Goal: Entertainment & Leisure: Consume media (video, audio)

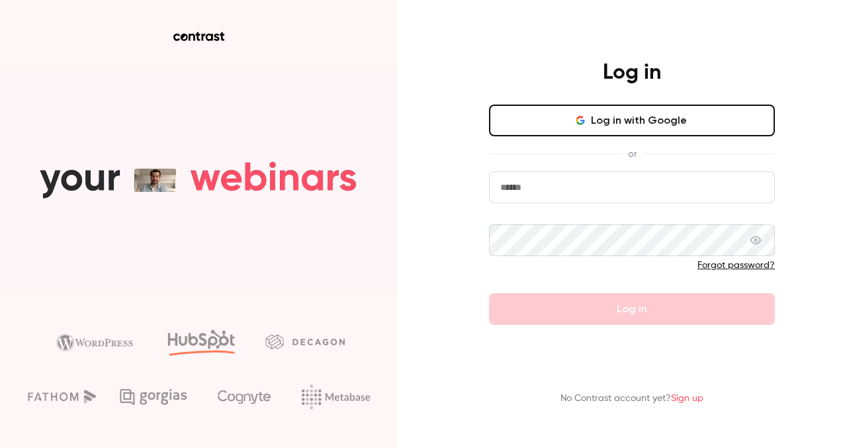
click at [587, 126] on button "Log in with Google" at bounding box center [632, 121] width 286 height 32
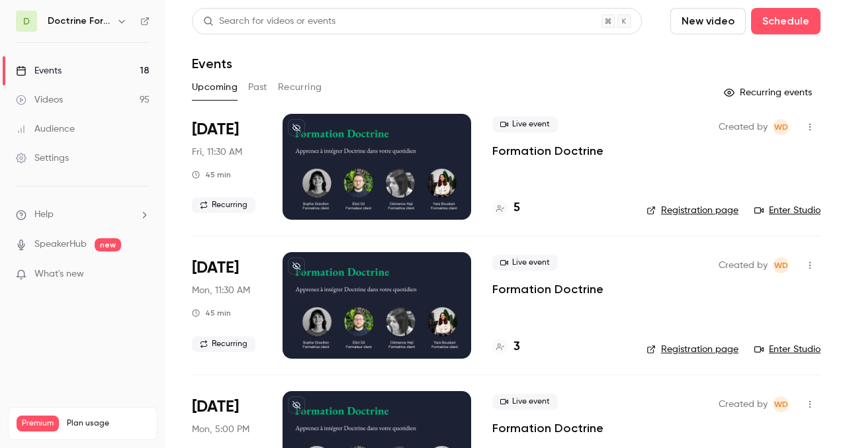
click at [364, 167] on div at bounding box center [377, 167] width 189 height 106
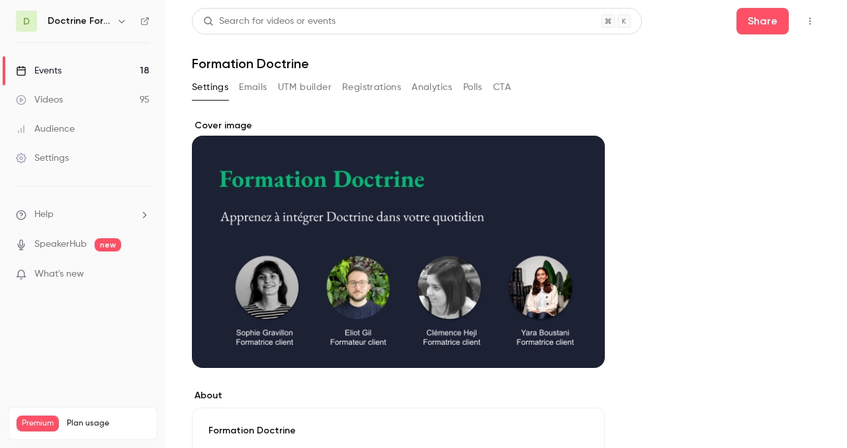
click at [391, 240] on div "Cover image" at bounding box center [398, 243] width 413 height 249
click at [0, 0] on input "Cover image" at bounding box center [0, 0] width 0 height 0
click at [103, 16] on h6 "Doctrine Formation Avocats" at bounding box center [80, 21] width 64 height 13
click at [118, 26] on icon "button" at bounding box center [122, 21] width 11 height 11
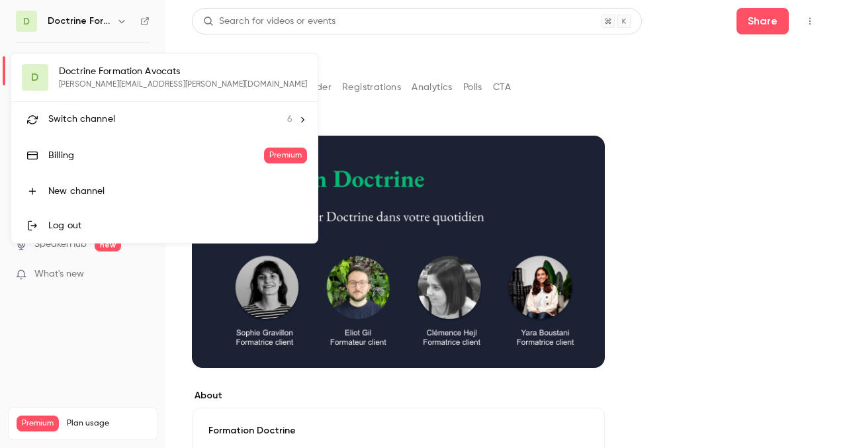
click at [105, 21] on div at bounding box center [423, 224] width 847 height 448
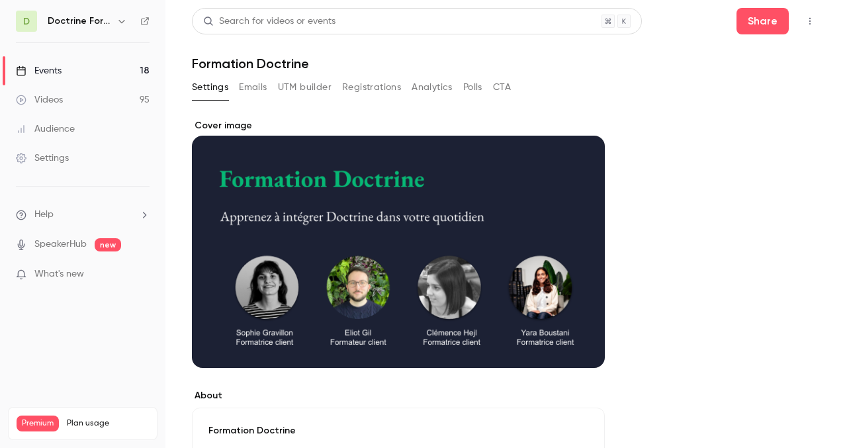
click at [105, 21] on h6 "Doctrine Formation Avocats" at bounding box center [80, 21] width 64 height 13
click at [119, 23] on icon "button" at bounding box center [122, 21] width 11 height 11
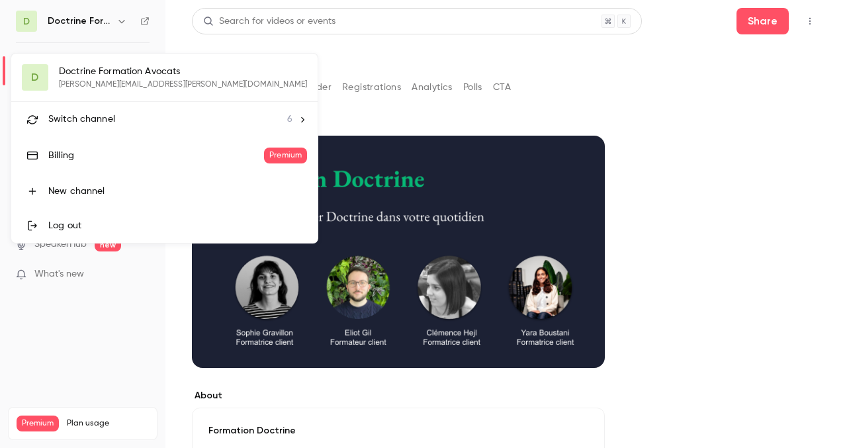
click at [109, 120] on span "Switch channel" at bounding box center [81, 120] width 67 height 14
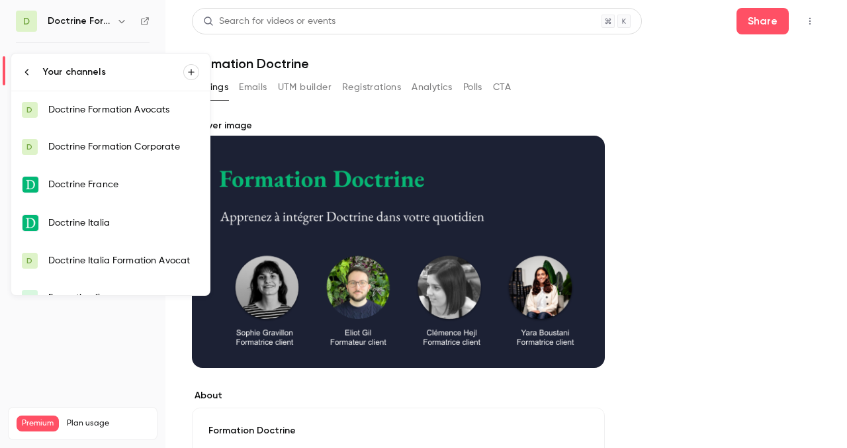
click at [129, 114] on div "Doctrine Formation Avocats" at bounding box center [123, 109] width 151 height 13
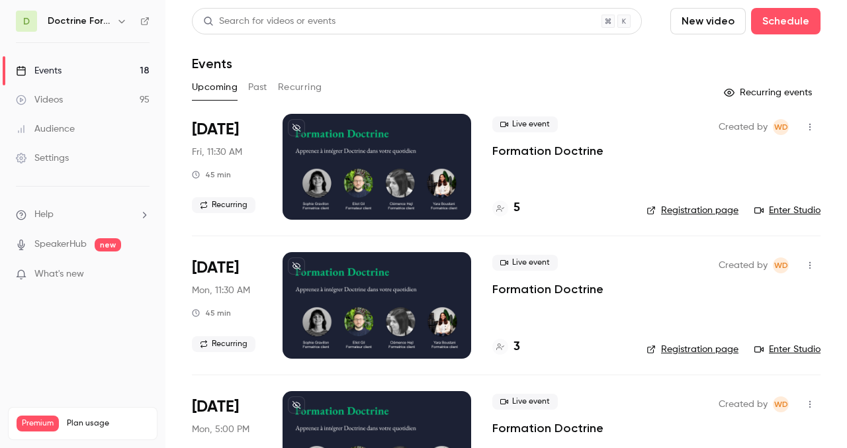
click at [267, 91] on button "Past" at bounding box center [257, 87] width 19 height 21
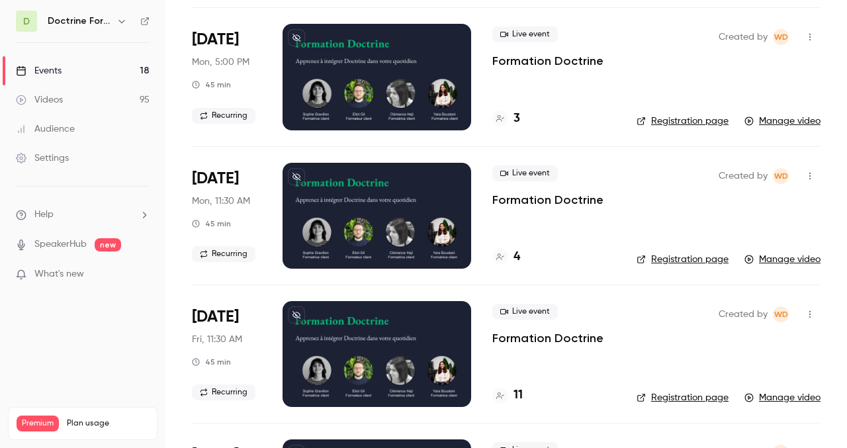
scroll to position [234, 0]
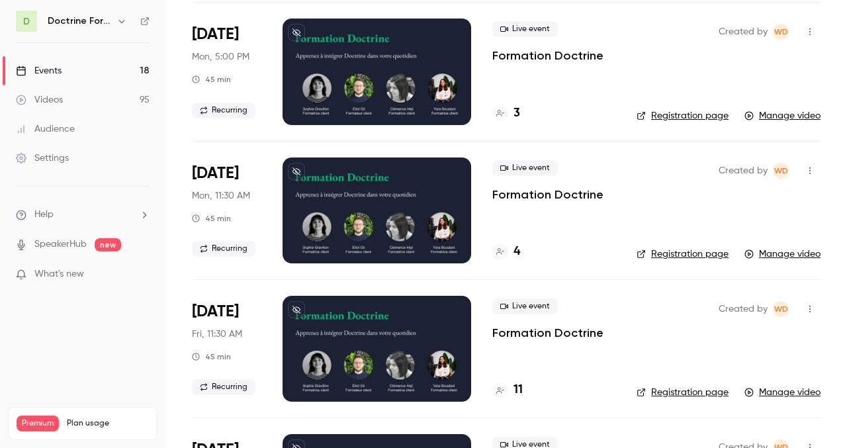
click at [352, 338] on div at bounding box center [377, 349] width 189 height 106
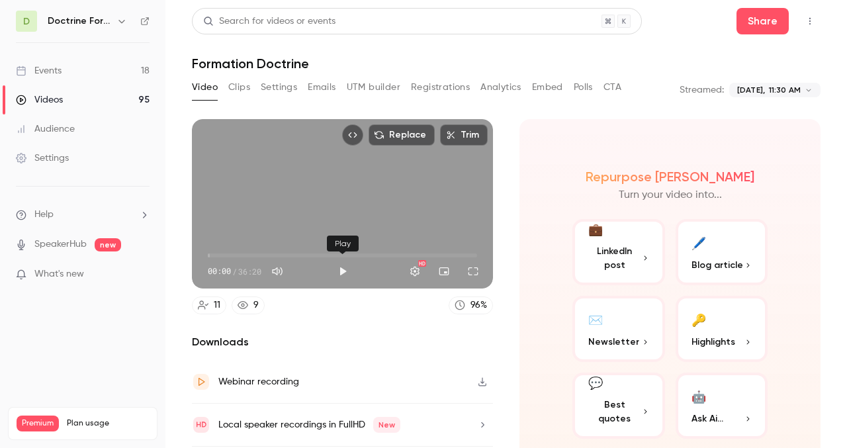
click at [341, 269] on button "Play" at bounding box center [343, 271] width 26 height 26
click at [285, 216] on div "Replace Trim 00:29 00:29 / 36:20 HD" at bounding box center [342, 203] width 301 height 169
type input "****"
